Goal: Contribute content: Add original content to the website for others to see

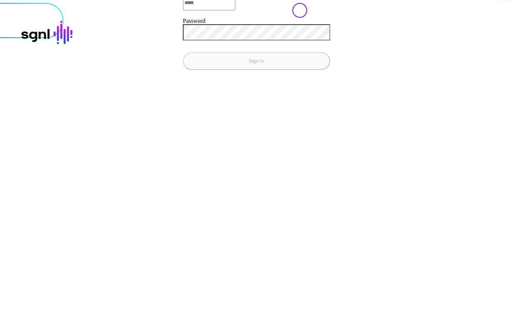
click at [183, 10] on input "Email" at bounding box center [209, 2] width 52 height 15
type input "**********"
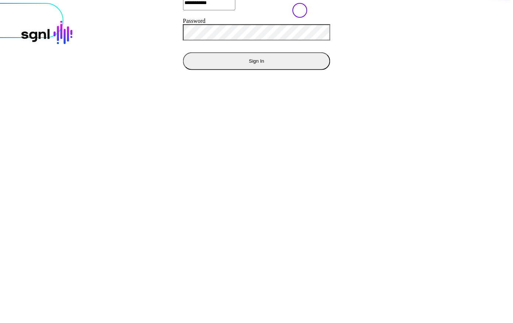
click at [183, 52] on button "Sign In" at bounding box center [256, 61] width 147 height 18
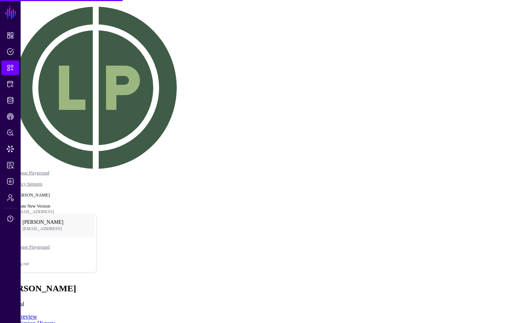
type textarea "****"
drag, startPoint x: 206, startPoint y: 148, endPoint x: 262, endPoint y: 213, distance: 86.5
drag, startPoint x: 248, startPoint y: 208, endPoint x: 179, endPoint y: 143, distance: 94.9
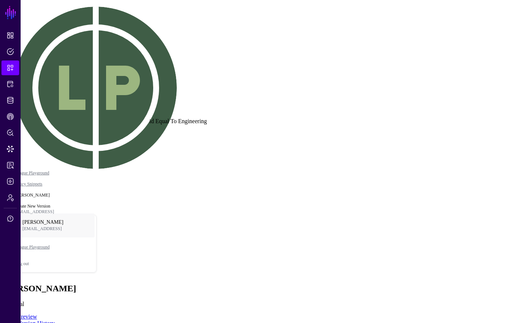
drag, startPoint x: 256, startPoint y: 171, endPoint x: 329, endPoint y: 198, distance: 78.4
drag, startPoint x: 256, startPoint y: 172, endPoint x: 315, endPoint y: 209, distance: 69.0
click div "id Equal To Engineering"
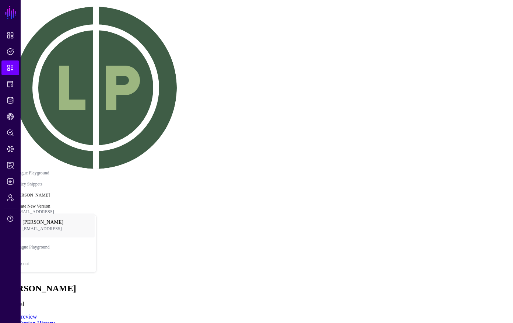
drag, startPoint x: 229, startPoint y: 221, endPoint x: 223, endPoint y: 221, distance: 5.9
drag, startPoint x: 134, startPoint y: 220, endPoint x: 102, endPoint y: 243, distance: 39.0
drag, startPoint x: 144, startPoint y: 232, endPoint x: 129, endPoint y: 220, distance: 19.2
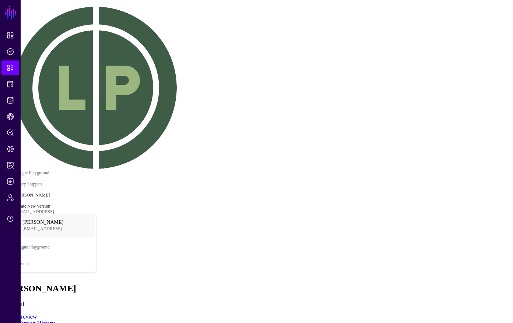
drag, startPoint x: 129, startPoint y: 220, endPoint x: 98, endPoint y: 205, distance: 34.3
drag, startPoint x: 161, startPoint y: 171, endPoint x: 214, endPoint y: 172, distance: 53.4
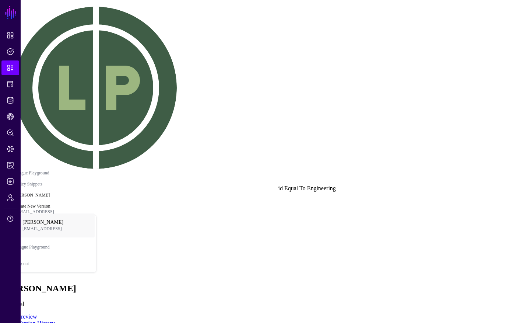
drag, startPoint x: 236, startPoint y: 224, endPoint x: 241, endPoint y: 227, distance: 6.1
drag, startPoint x: 111, startPoint y: 217, endPoint x: 99, endPoint y: 224, distance: 14.4
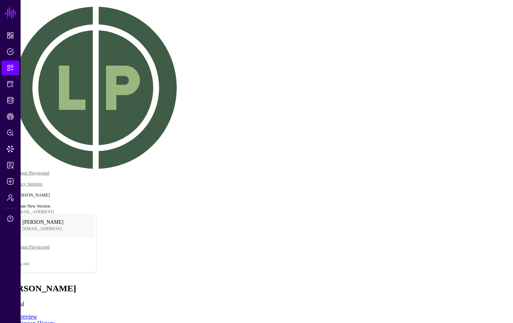
drag, startPoint x: 132, startPoint y: 225, endPoint x: 117, endPoint y: 237, distance: 19.5
drag, startPoint x: 122, startPoint y: 217, endPoint x: 110, endPoint y: 213, distance: 12.4
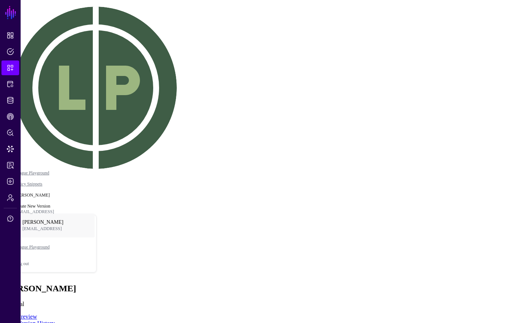
drag, startPoint x: 88, startPoint y: 225, endPoint x: 134, endPoint y: 215, distance: 47.4
drag, startPoint x: 103, startPoint y: 178, endPoint x: 153, endPoint y: 148, distance: 58.5
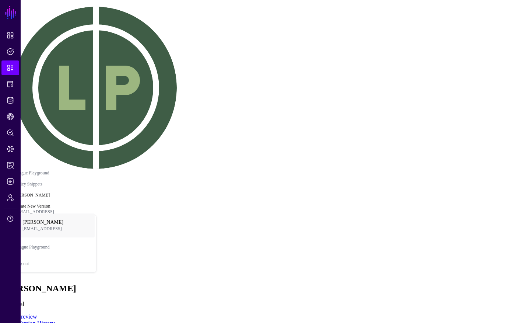
drag, startPoint x: 162, startPoint y: 136, endPoint x: 223, endPoint y: 102, distance: 69.2
drag, startPoint x: 207, startPoint y: 85, endPoint x: 318, endPoint y: 56, distance: 114.9
click div
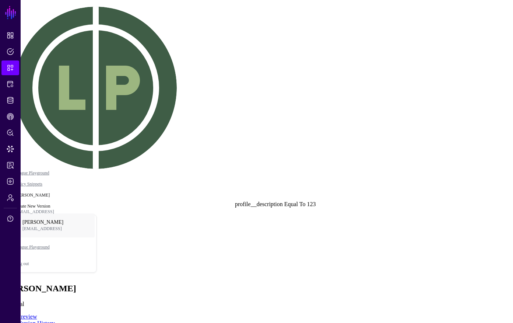
drag, startPoint x: 228, startPoint y: 202, endPoint x: 251, endPoint y: 229, distance: 35.1
click div "profile__description Equal To 123"
drag, startPoint x: 192, startPoint y: 135, endPoint x: 155, endPoint y: 158, distance: 43.5
drag, startPoint x: 270, startPoint y: 108, endPoint x: 282, endPoint y: 101, distance: 14.0
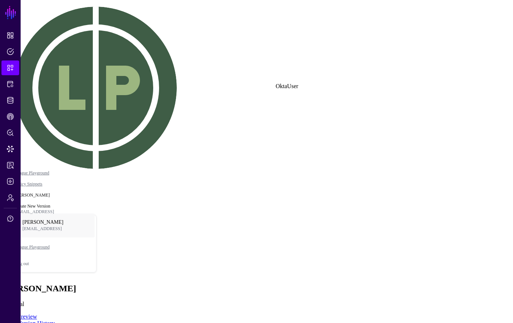
drag, startPoint x: 273, startPoint y: 59, endPoint x: 293, endPoint y: 53, distance: 20.8
drag, startPoint x: 301, startPoint y: 149, endPoint x: 239, endPoint y: 142, distance: 62.7
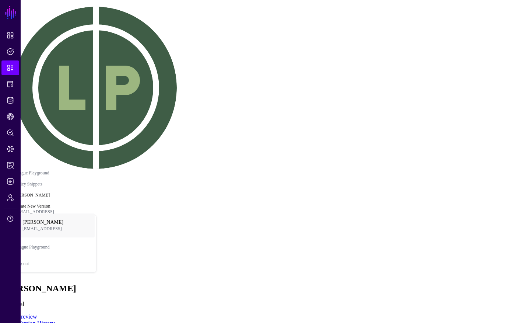
drag, startPoint x: 315, startPoint y: 192, endPoint x: 299, endPoint y: 200, distance: 18.0
click div "Engineering"
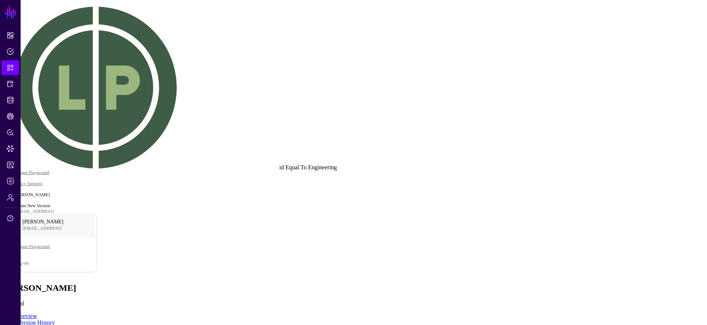
drag, startPoint x: 265, startPoint y: 155, endPoint x: 318, endPoint y: 190, distance: 63.7
drag, startPoint x: 213, startPoint y: 209, endPoint x: 258, endPoint y: 240, distance: 54.8
drag, startPoint x: 216, startPoint y: 252, endPoint x: 283, endPoint y: 295, distance: 80.4
